Goal: Transaction & Acquisition: Purchase product/service

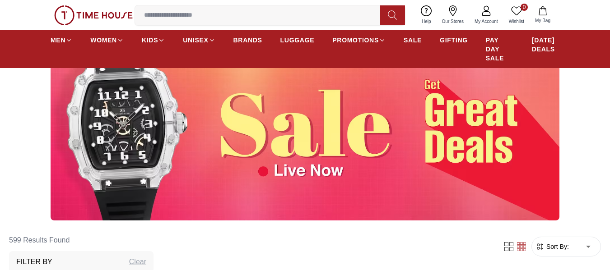
scroll to position [90, 0]
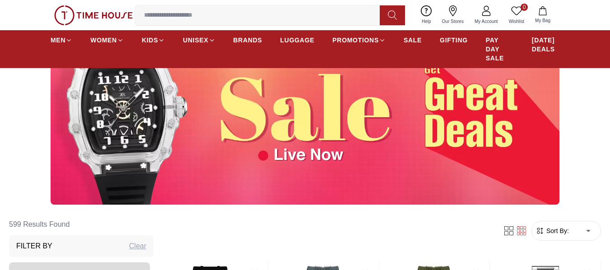
click at [433, 134] on img at bounding box center [305, 116] width 509 height 178
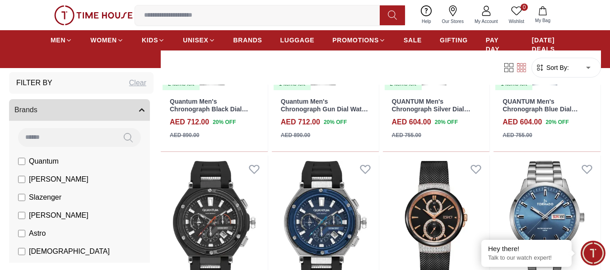
scroll to position [993, 0]
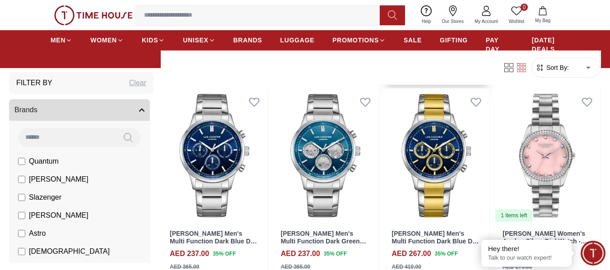
scroll to position [1897, 0]
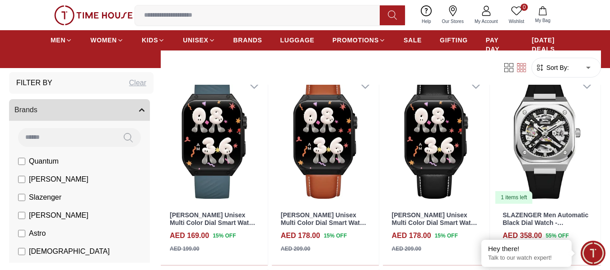
scroll to position [2258, 0]
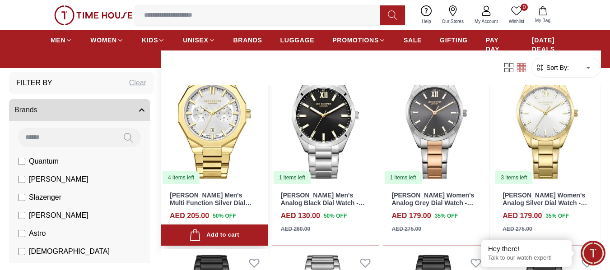
scroll to position [5238, 0]
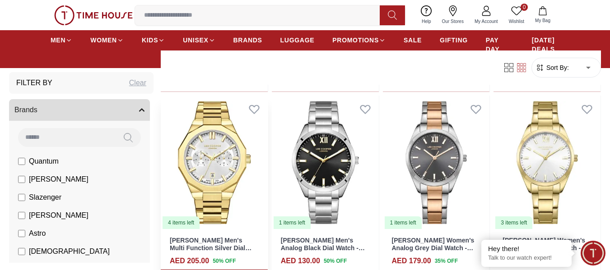
click at [219, 184] on img at bounding box center [214, 163] width 107 height 135
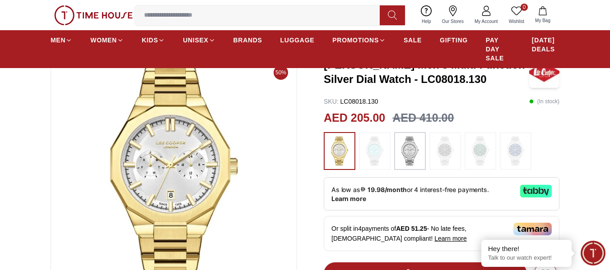
scroll to position [45, 0]
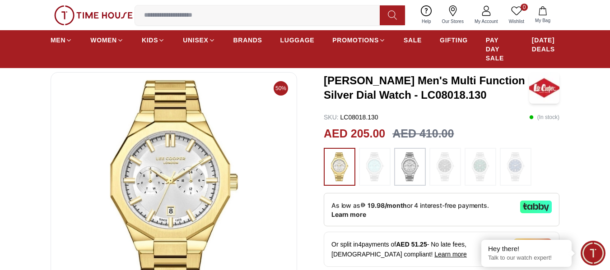
click at [222, 127] on img at bounding box center [173, 188] width 231 height 217
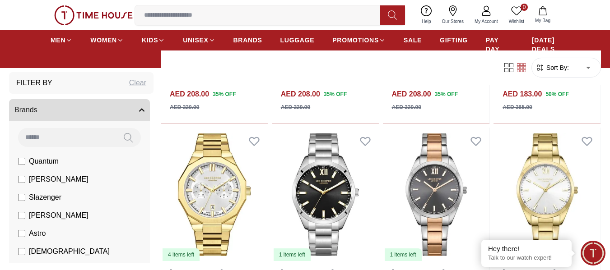
scroll to position [5205, 0]
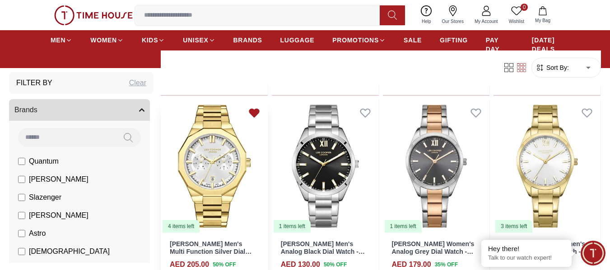
scroll to position [5250, 0]
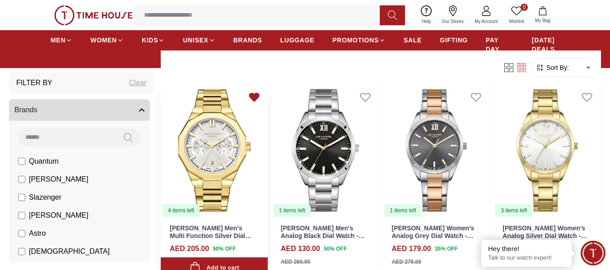
click at [259, 97] on icon at bounding box center [253, 97] width 9 height 8
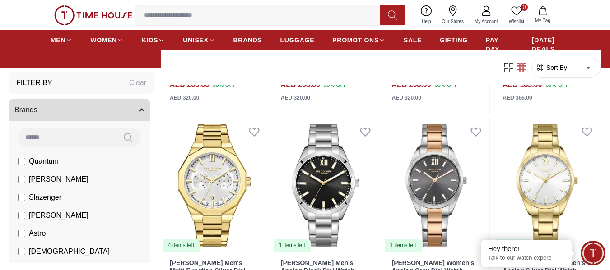
scroll to position [5296, 0]
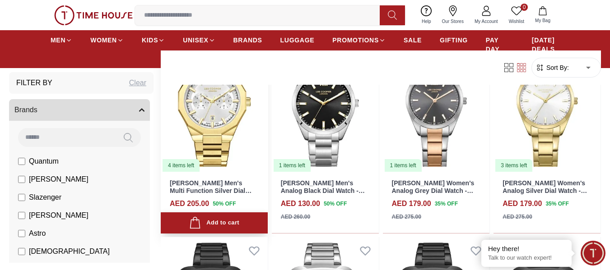
click at [218, 220] on div "Add to cart" at bounding box center [214, 223] width 50 height 12
